Goal: Task Accomplishment & Management: Manage account settings

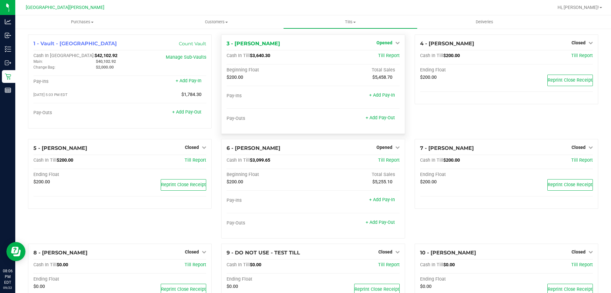
click at [385, 40] on span "Opened" at bounding box center [385, 42] width 16 height 5
click at [385, 58] on link "Close Till" at bounding box center [385, 55] width 17 height 5
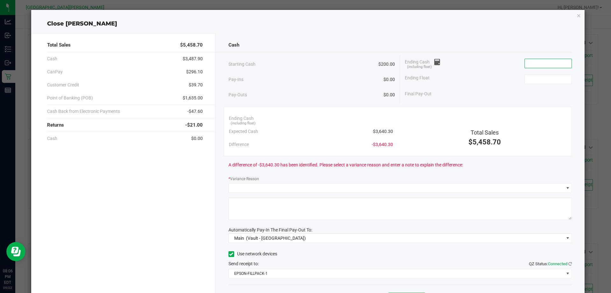
click at [540, 66] on input at bounding box center [548, 63] width 47 height 9
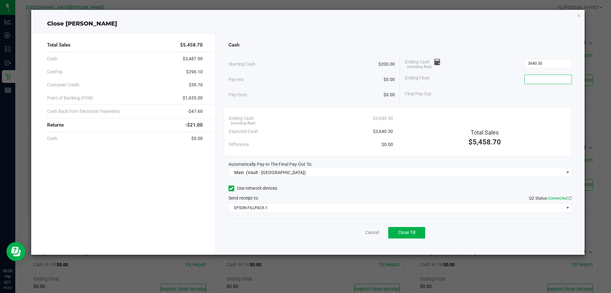
type input "$3,640.30"
click at [539, 76] on input at bounding box center [548, 79] width 47 height 9
type input "$200.00"
click at [412, 227] on button "Close Till" at bounding box center [406, 232] width 37 height 11
click at [360, 230] on link "Dismiss" at bounding box center [357, 232] width 15 height 7
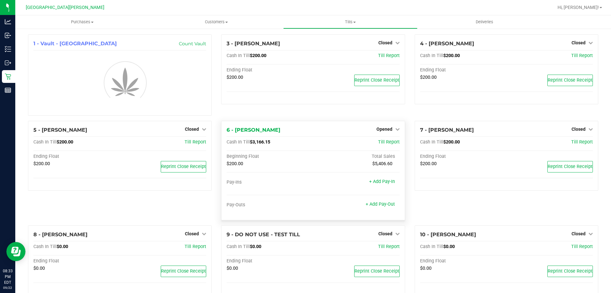
click at [382, 125] on div "6 - EDITH-FLAGG Opened Close Till Cash In Till $3,166.15 Till Report Beginning …" at bounding box center [313, 170] width 184 height 99
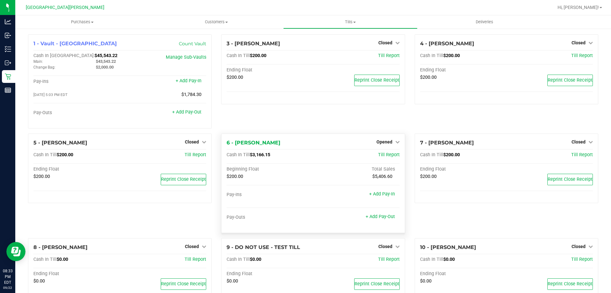
click at [375, 132] on div "3 - EDITH-REUSS Closed Open Till Cash In Till $200.00 Till Report Ending Float …" at bounding box center [312, 83] width 193 height 99
click at [377, 144] on span "Opened" at bounding box center [385, 141] width 16 height 5
click at [377, 155] on link "Close Till" at bounding box center [385, 154] width 17 height 5
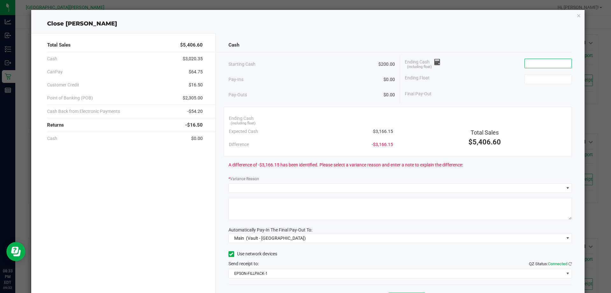
click at [532, 61] on input at bounding box center [548, 63] width 47 height 9
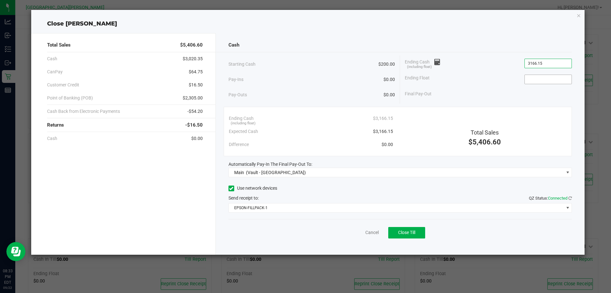
type input "$3,166.15"
click at [534, 81] on input at bounding box center [548, 79] width 47 height 9
type input "$200.00"
click at [177, 82] on div "Customer Credit $16.50" at bounding box center [125, 84] width 156 height 13
click at [405, 234] on span "Close Till" at bounding box center [406, 231] width 17 height 5
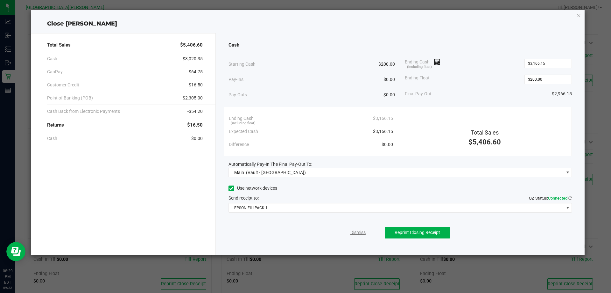
click at [357, 233] on link "Dismiss" at bounding box center [357, 232] width 15 height 7
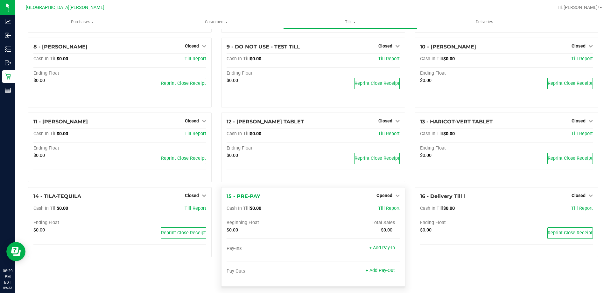
scroll to position [176, 0]
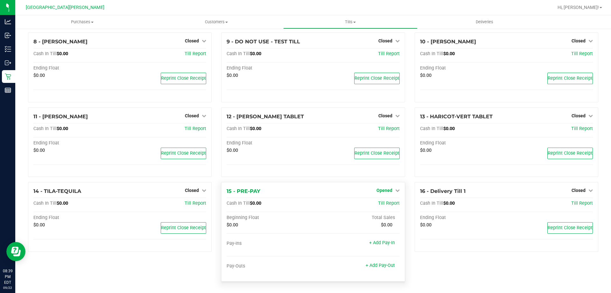
click at [380, 192] on span "Opened" at bounding box center [385, 189] width 16 height 5
click at [380, 200] on div "Close Till" at bounding box center [385, 204] width 47 height 8
click at [380, 202] on link "Close Till" at bounding box center [385, 203] width 17 height 5
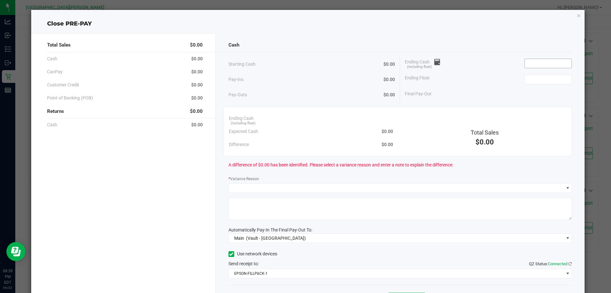
click at [550, 61] on input at bounding box center [548, 63] width 47 height 9
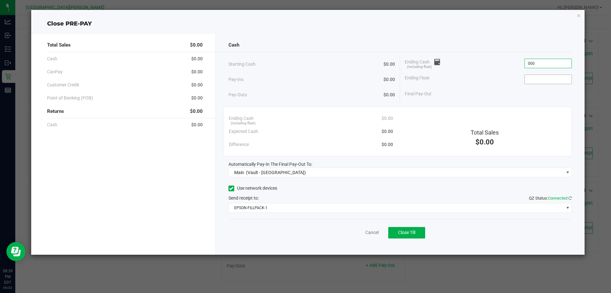
type input "$0.00"
click at [546, 80] on input at bounding box center [548, 79] width 47 height 9
type input "$0.00"
click at [420, 230] on button "Close Till" at bounding box center [406, 232] width 37 height 11
click at [363, 234] on link "Dismiss" at bounding box center [357, 232] width 15 height 7
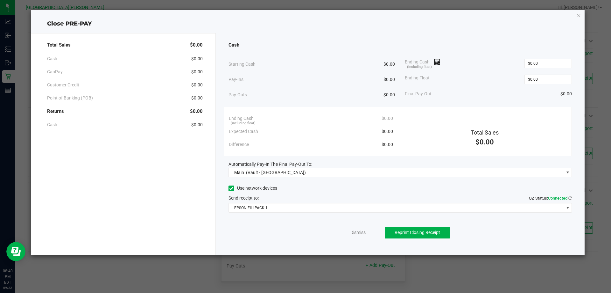
scroll to position [147, 0]
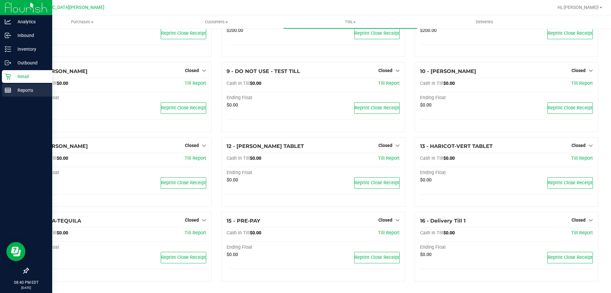
click at [19, 86] on div "Reports" at bounding box center [27, 90] width 50 height 13
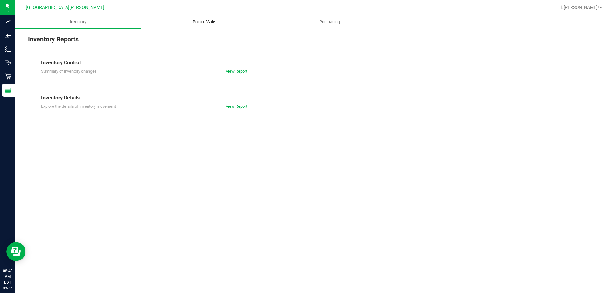
click at [209, 19] on span "Point of Sale" at bounding box center [203, 22] width 39 height 6
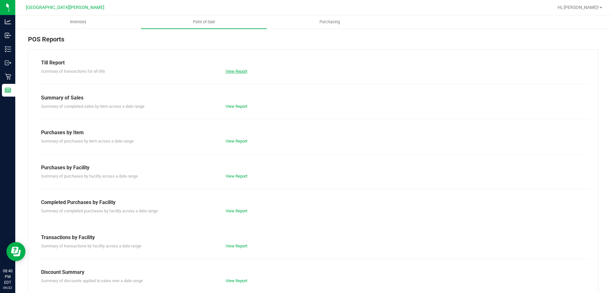
click at [228, 73] on link "View Report" at bounding box center [237, 71] width 22 height 5
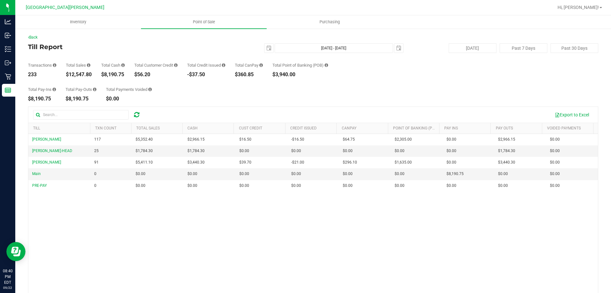
click at [326, 240] on div "EDITH-FLAGG 117 $5,352.40 $2,966.15 $0.00 $16.50 -$16.50 $64.75 $0.00 $2,305.00…" at bounding box center [313, 226] width 570 height 184
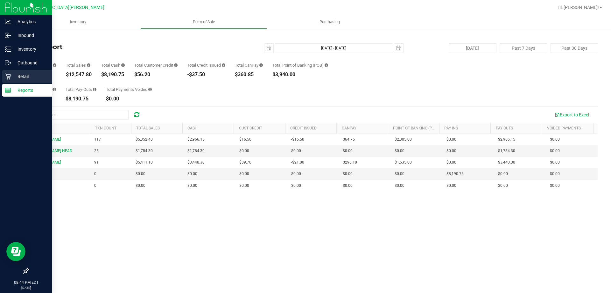
click at [13, 78] on p "Retail" at bounding box center [30, 77] width 38 height 8
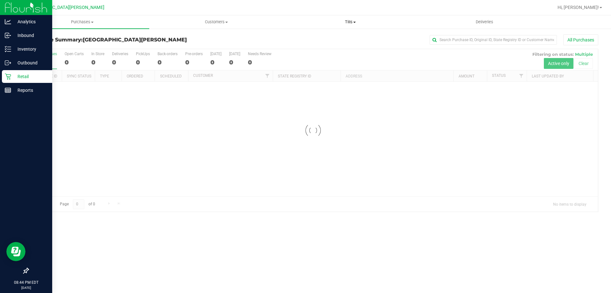
click at [348, 20] on span "Tills" at bounding box center [350, 22] width 133 height 6
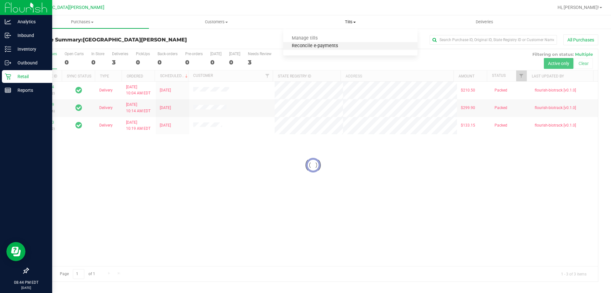
click at [340, 47] on span "Reconcile e-payments" at bounding box center [314, 45] width 63 height 5
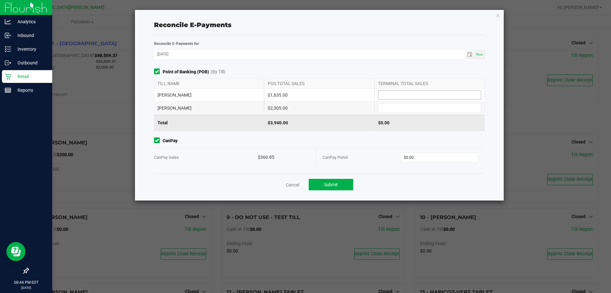
click at [396, 92] on input at bounding box center [429, 94] width 102 height 9
type input "2"
click at [387, 109] on input at bounding box center [429, 107] width 102 height 9
type input "$2,305.00"
click at [388, 97] on input at bounding box center [429, 94] width 102 height 9
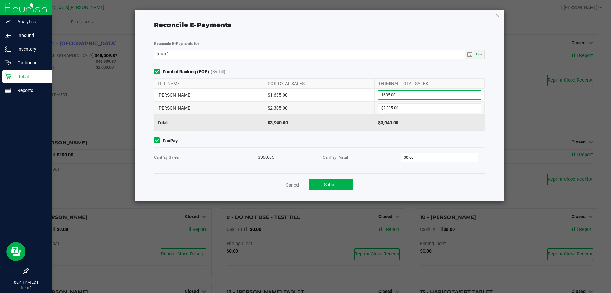
type input "$1,635.00"
type input "0"
click at [426, 157] on input "0" at bounding box center [439, 157] width 77 height 9
type input "$360.85"
click at [343, 185] on button "Submit" at bounding box center [331, 184] width 45 height 11
